Goal: Transaction & Acquisition: Book appointment/travel/reservation

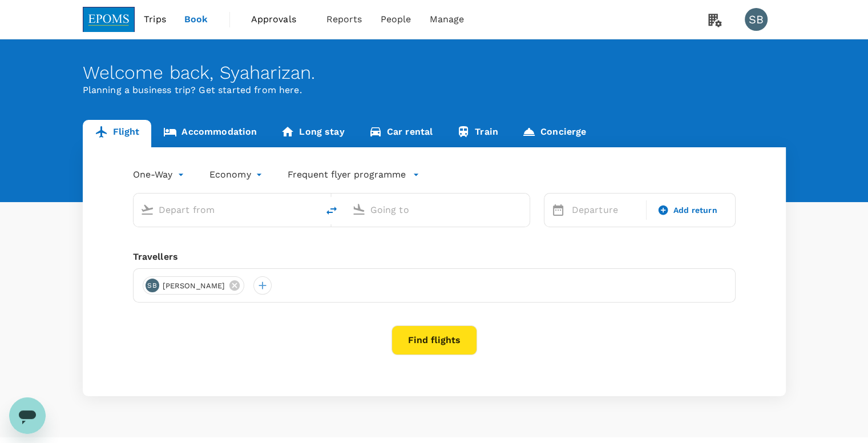
type input "[GEOGRAPHIC_DATA] (TGG)"
type input "Sultan [PERSON_NAME] (SZB)"
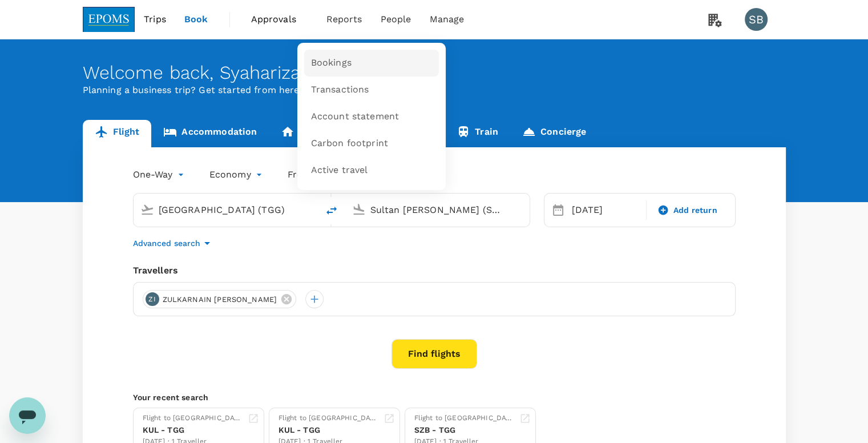
click at [334, 66] on span "Bookings" at bounding box center [331, 62] width 41 height 13
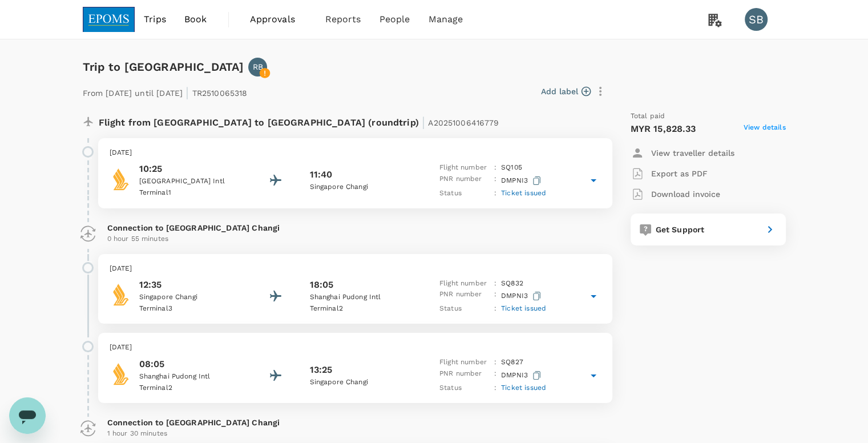
click at [663, 152] on p "View traveller details" at bounding box center [692, 152] width 83 height 11
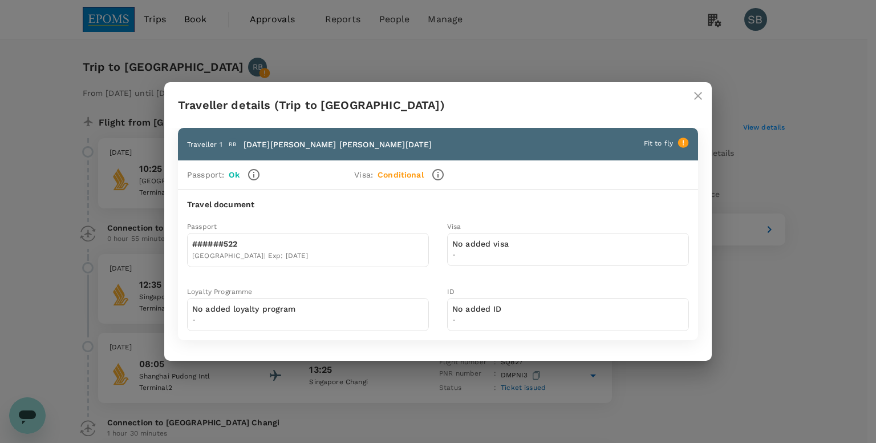
click at [699, 99] on icon "close" at bounding box center [698, 96] width 14 height 14
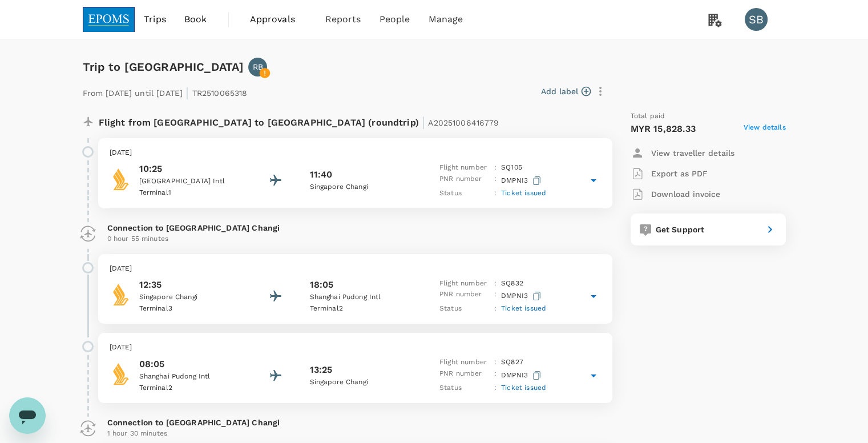
click at [767, 127] on span "View details" at bounding box center [764, 129] width 42 height 14
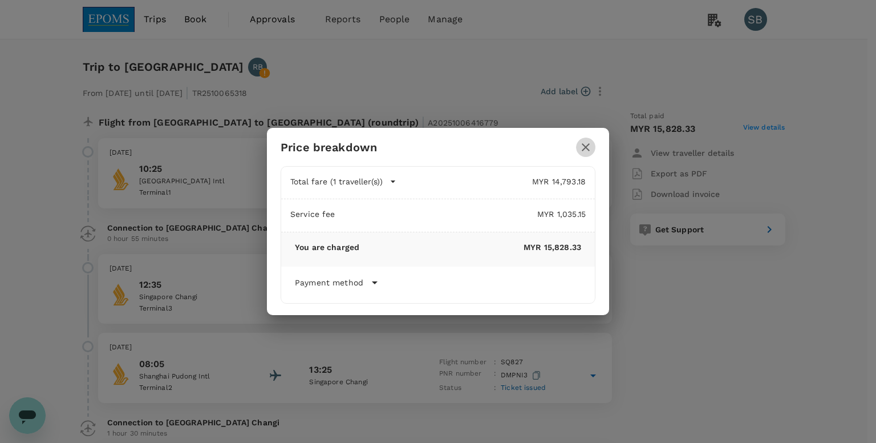
click at [590, 145] on icon "button" at bounding box center [586, 147] width 14 height 14
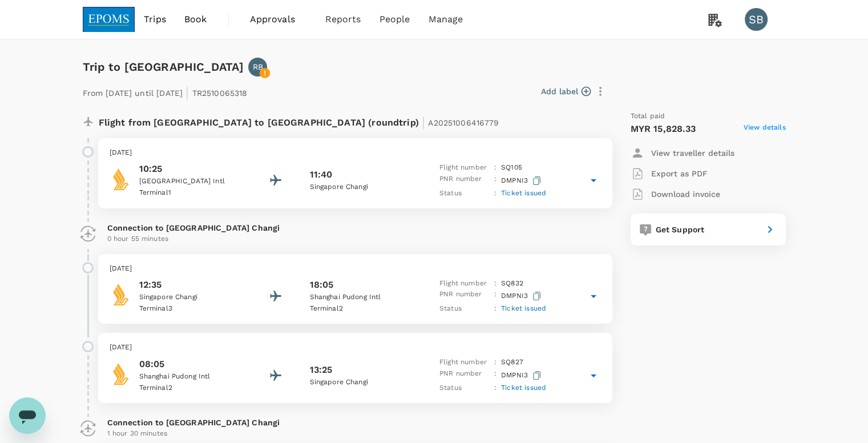
click at [699, 83] on div "From 15 Oct 2025 until 18 Oct 2025 | TR2510065318 Add label" at bounding box center [434, 88] width 703 height 25
